Goal: Information Seeking & Learning: Learn about a topic

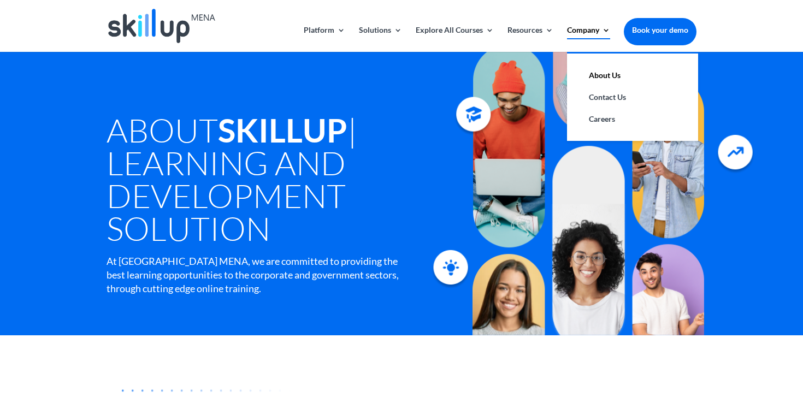
click at [596, 29] on link "Company" at bounding box center [588, 39] width 43 height 26
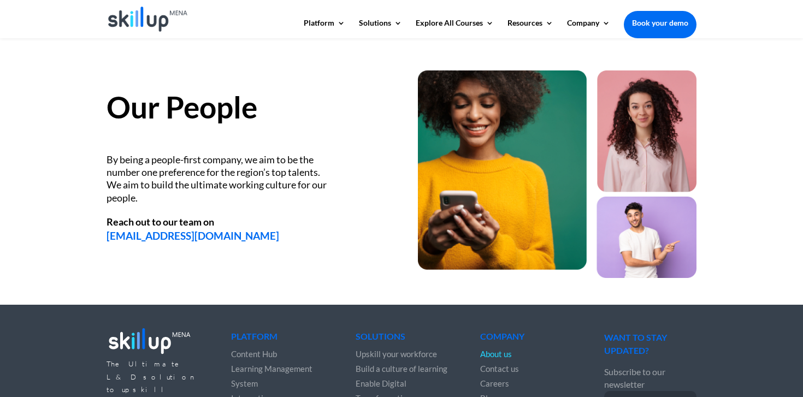
scroll to position [1520, 0]
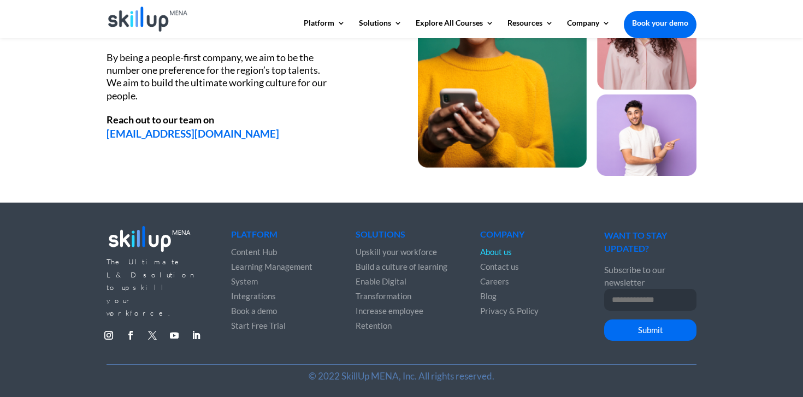
click at [153, 327] on link "Follow" at bounding box center [152, 335] width 17 height 17
click at [198, 327] on link "Follow" at bounding box center [195, 335] width 17 height 17
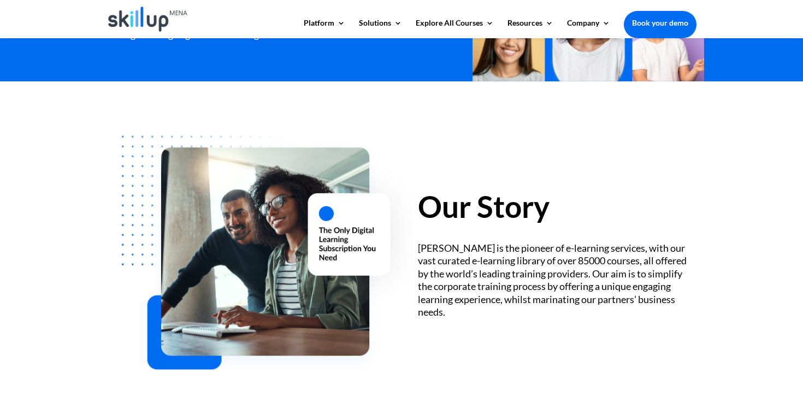
scroll to position [0, 0]
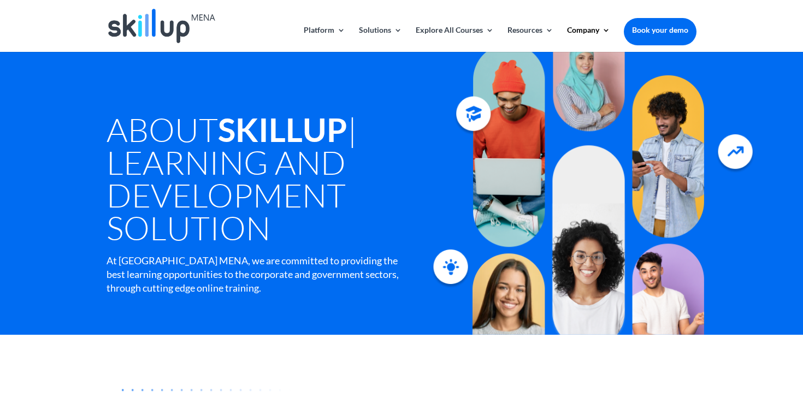
click at [160, 31] on img at bounding box center [161, 26] width 107 height 34
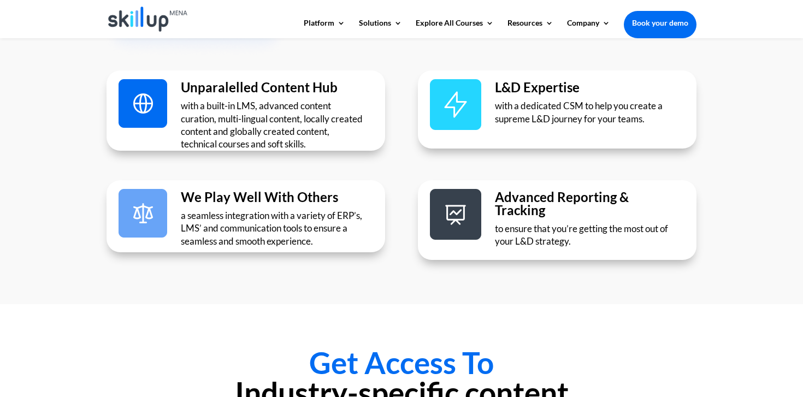
scroll to position [2013, 0]
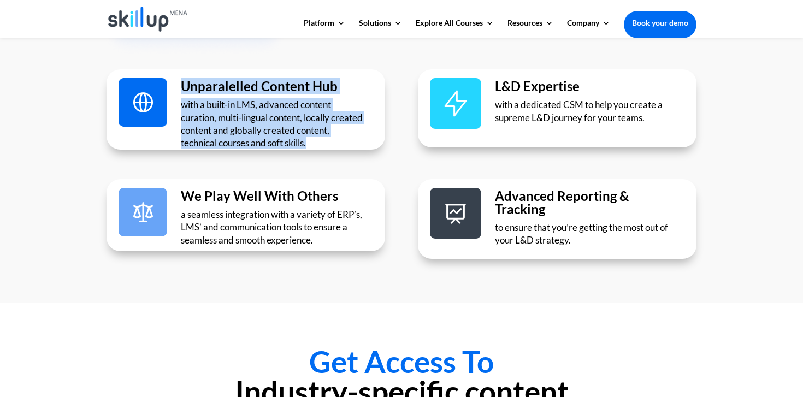
drag, startPoint x: 180, startPoint y: 88, endPoint x: 336, endPoint y: 149, distance: 167.7
click at [336, 149] on div "Unparalelled Content Hub with a built-in LMS, advanced content curation, multi-…" at bounding box center [245, 109] width 278 height 80
click at [461, 144] on div "L&D Expertise with a dedicated CSM to help you create a supreme L&D journey for…" at bounding box center [557, 108] width 278 height 78
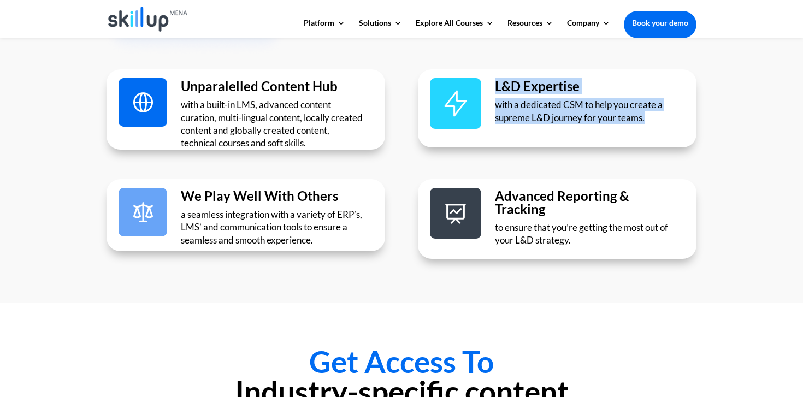
drag, startPoint x: 490, startPoint y: 85, endPoint x: 641, endPoint y: 131, distance: 157.5
click at [641, 131] on div "L&D Expertise with a dedicated CSM to help you create a supreme L&D journey for…" at bounding box center [557, 108] width 278 height 78
click at [544, 132] on div "L&D Expertise with a dedicated CSM to help you create a supreme L&D journey for…" at bounding box center [588, 114] width 187 height 68
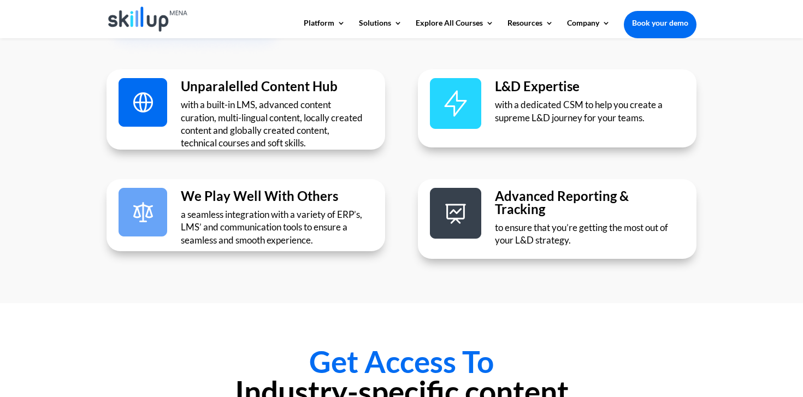
drag, startPoint x: 180, startPoint y: 228, endPoint x: 204, endPoint y: 229, distance: 24.0
click at [204, 229] on p "a seamless integration with a variety of ERP’s, LMS’ and communication tools to…" at bounding box center [274, 227] width 186 height 38
drag, startPoint x: 204, startPoint y: 229, endPoint x: 183, endPoint y: 228, distance: 21.3
click at [183, 228] on p "a seamless integration with a variety of ERP’s, LMS’ and communication tools to…" at bounding box center [274, 227] width 186 height 38
click at [267, 237] on p "a seamless integration with a variety of ERP’s, LMS’ and communication tools to…" at bounding box center [274, 227] width 186 height 38
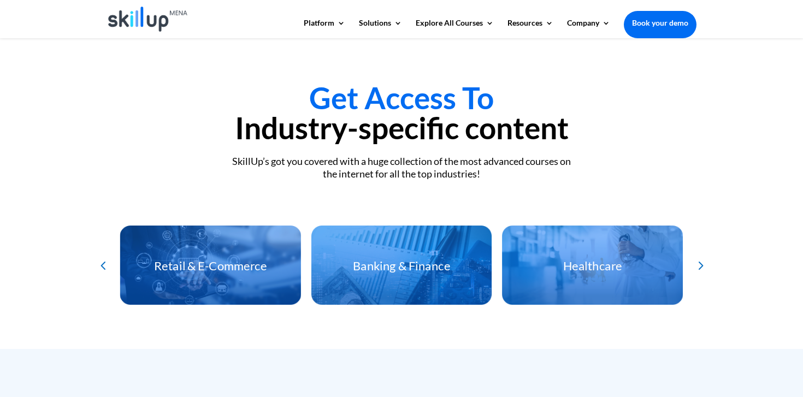
scroll to position [2274, 0]
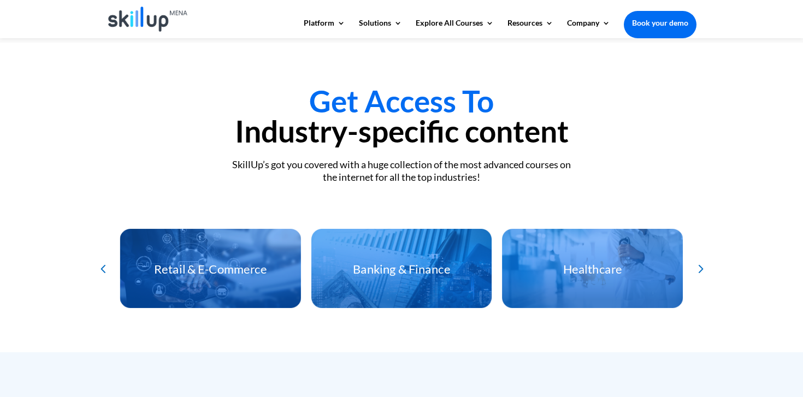
click at [701, 266] on div "Next slide" at bounding box center [699, 268] width 17 height 17
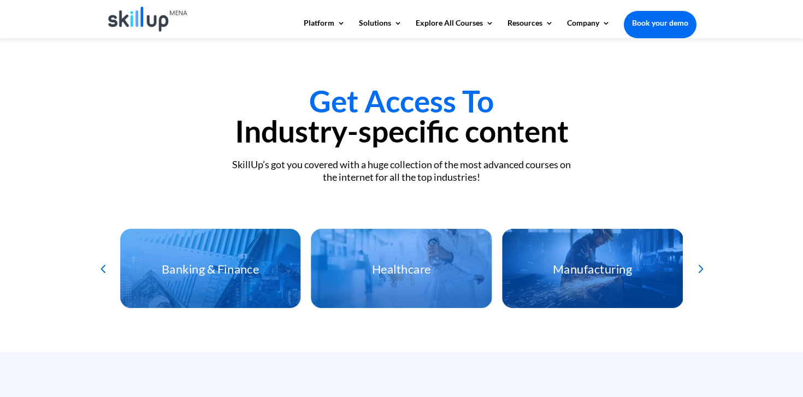
click at [701, 266] on div "Next slide" at bounding box center [699, 268] width 17 height 17
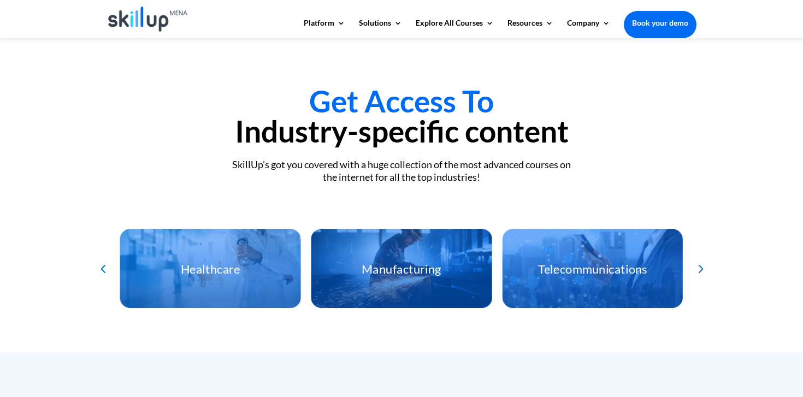
click at [701, 266] on div "Next slide" at bounding box center [699, 268] width 17 height 17
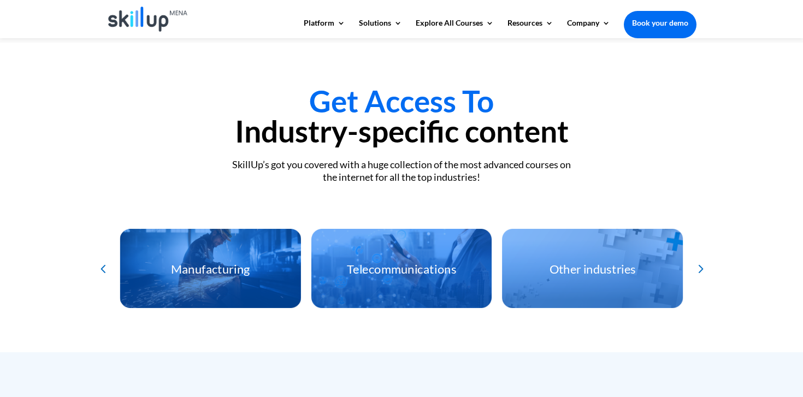
click at [701, 266] on div "Next slide" at bounding box center [699, 268] width 17 height 17
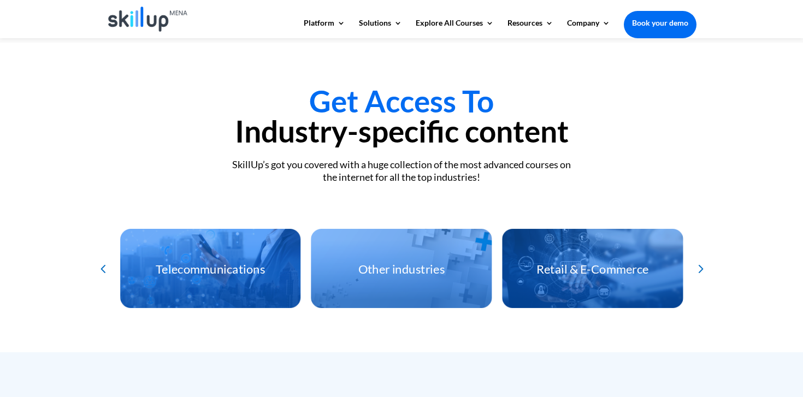
click at [701, 266] on div "Next slide" at bounding box center [699, 268] width 17 height 17
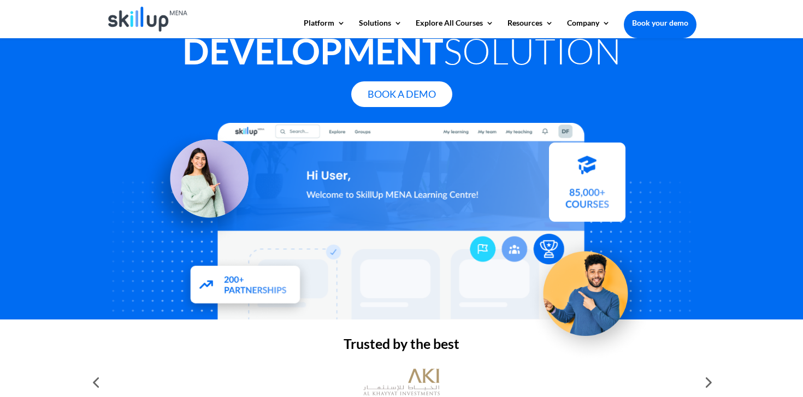
scroll to position [0, 0]
